Goal: Information Seeking & Learning: Understand process/instructions

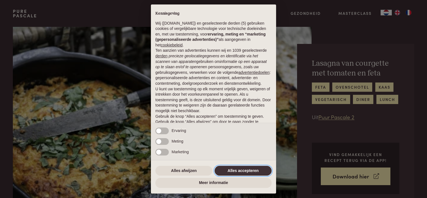
click at [233, 171] on button "Alles accepteren" at bounding box center [243, 171] width 57 height 10
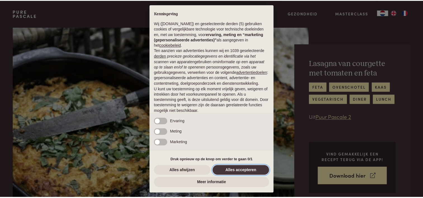
scroll to position [27, 0]
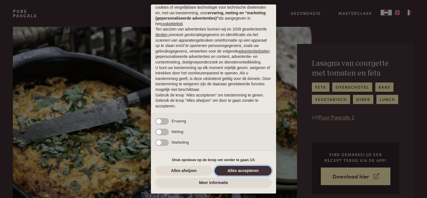
click at [234, 170] on button "Alles accepteren" at bounding box center [243, 171] width 57 height 10
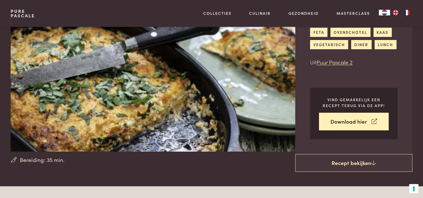
scroll to position [56, 0]
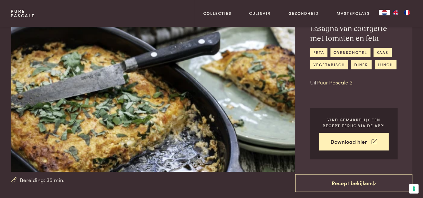
scroll to position [84, 0]
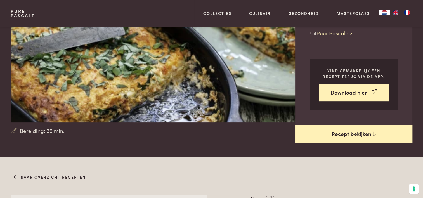
click at [348, 131] on link "Recept bekijken" at bounding box center [353, 134] width 117 height 18
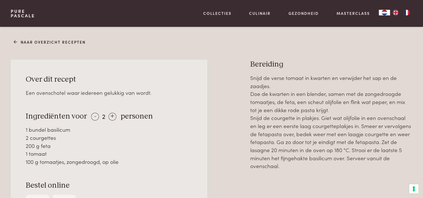
scroll to position [213, 0]
